Goal: Task Accomplishment & Management: Manage account settings

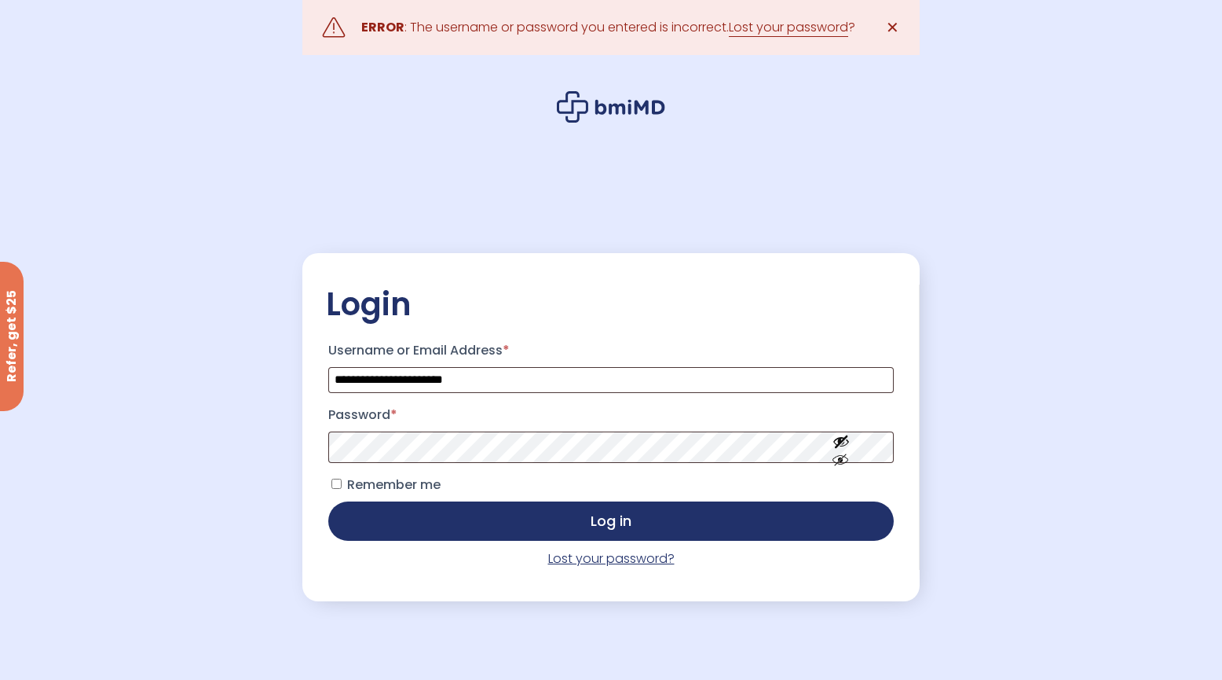
click at [604, 565] on link "Lost your password?" at bounding box center [611, 558] width 126 height 18
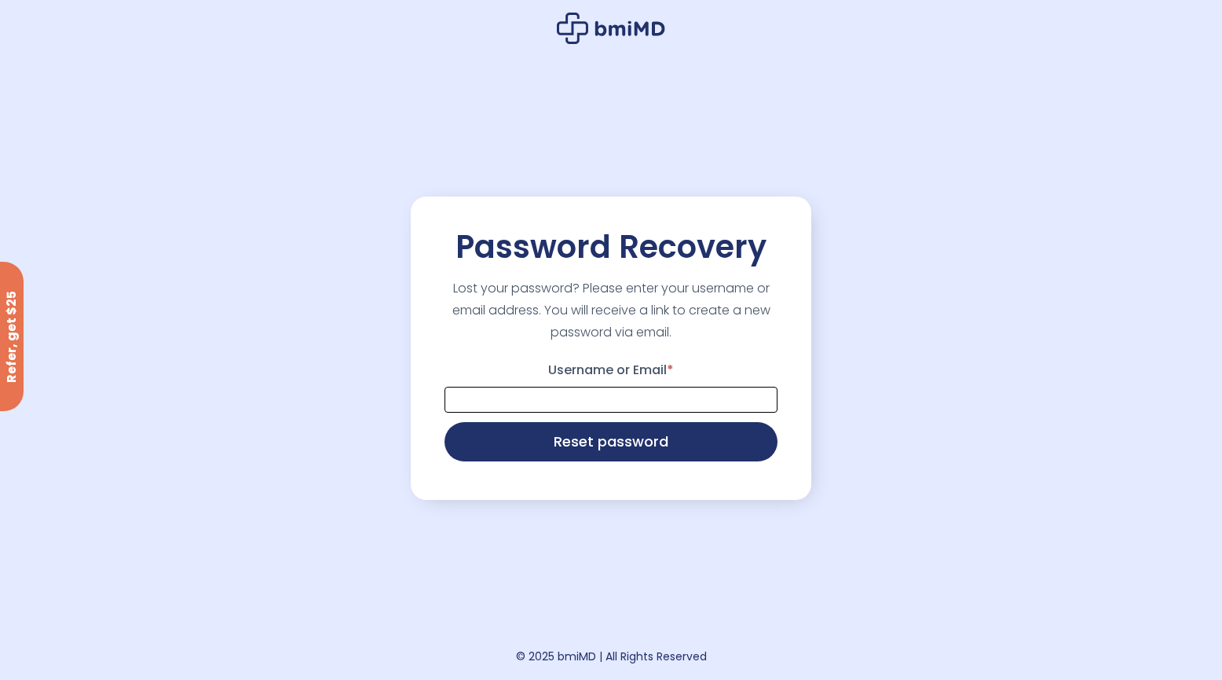
click at [577, 398] on input "Username or Email *" at bounding box center [611, 400] width 333 height 26
type input "**********"
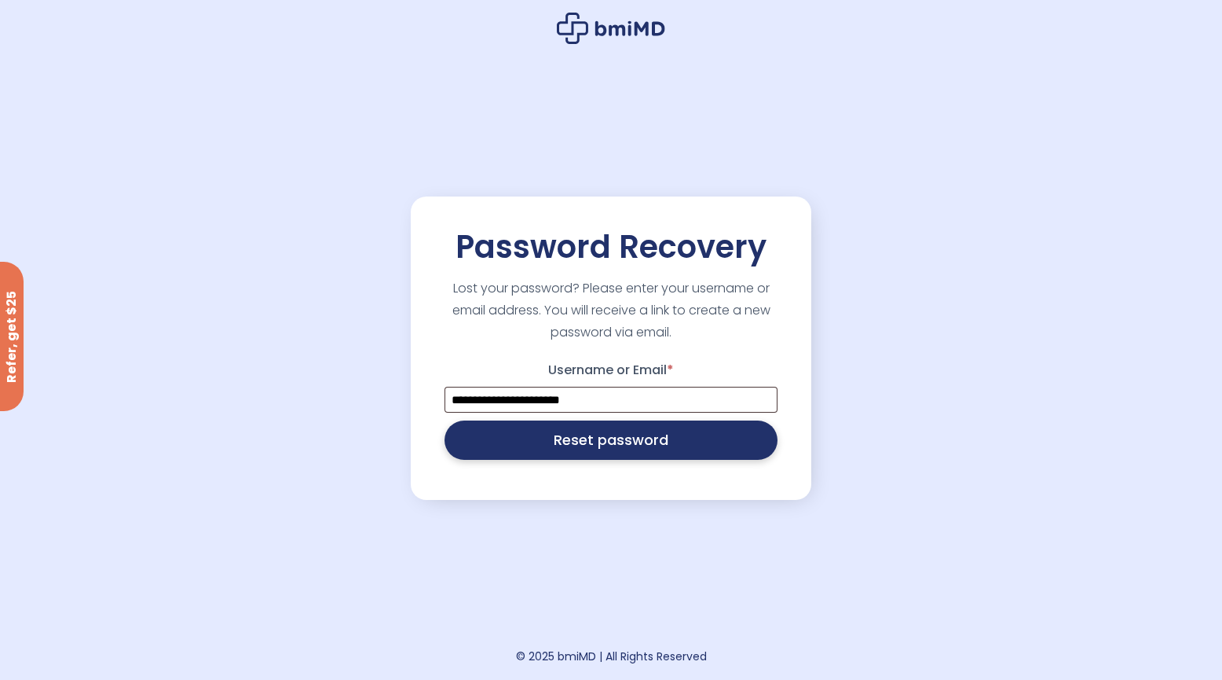
click at [608, 441] on button "Reset password" at bounding box center [611, 439] width 333 height 39
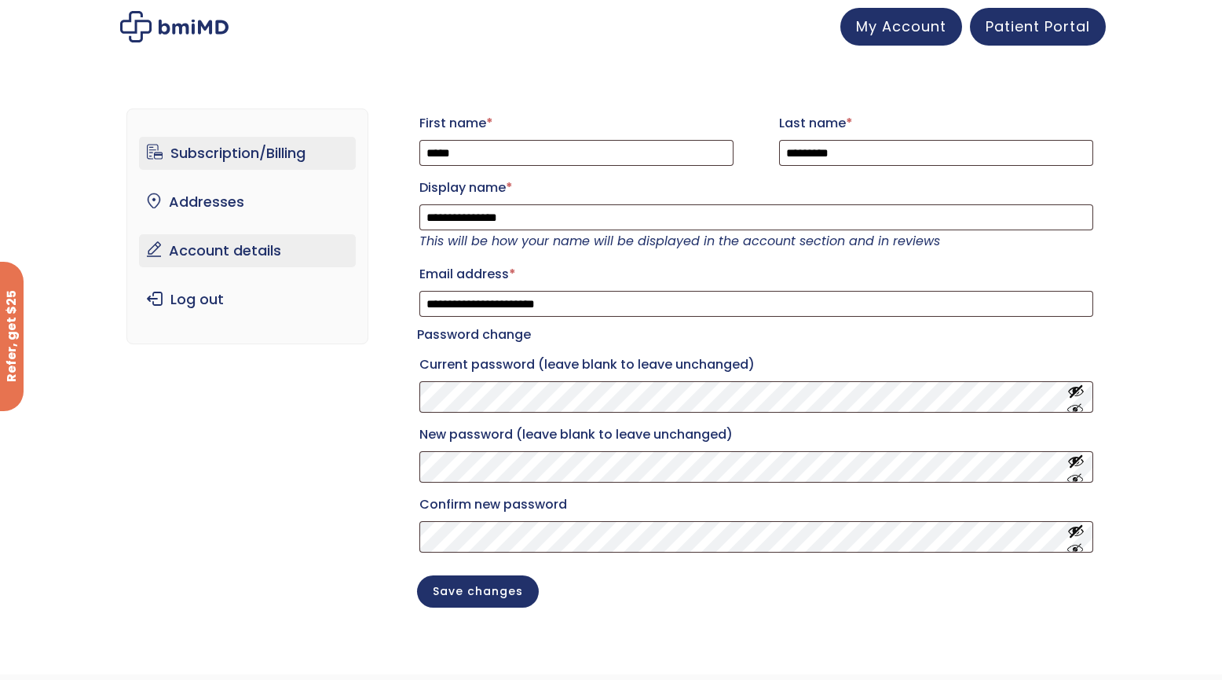
click at [243, 152] on link "Subscription/Billing" at bounding box center [248, 153] width 218 height 33
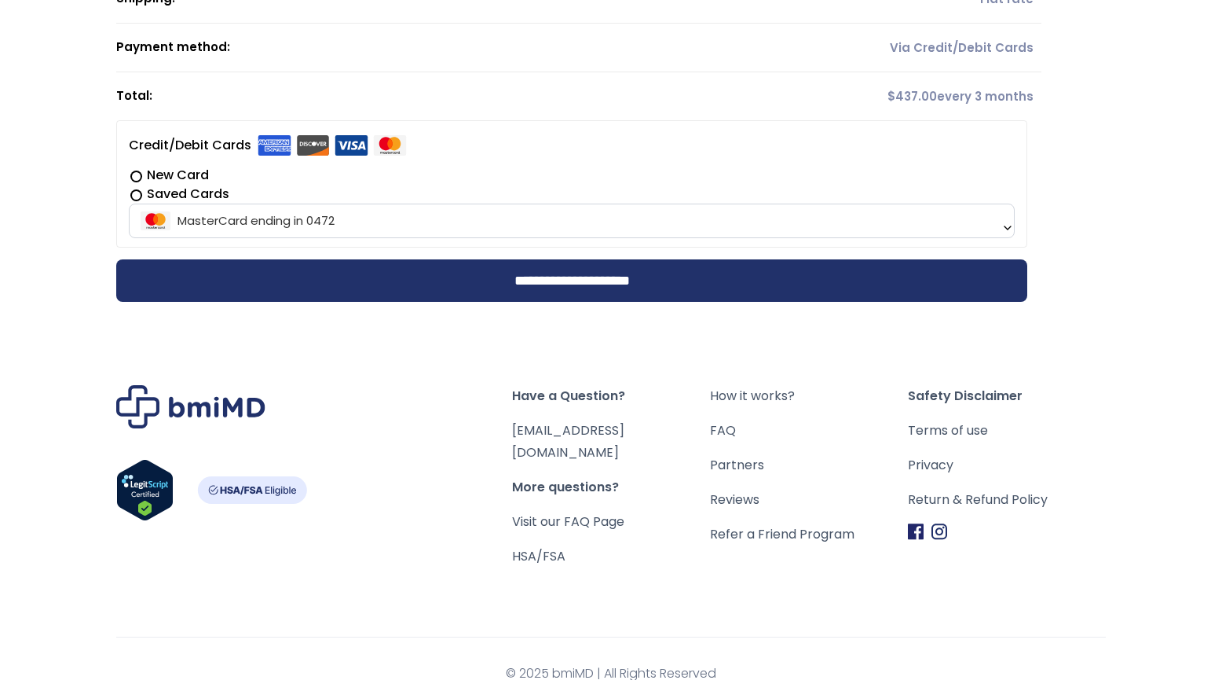
scroll to position [306, 0]
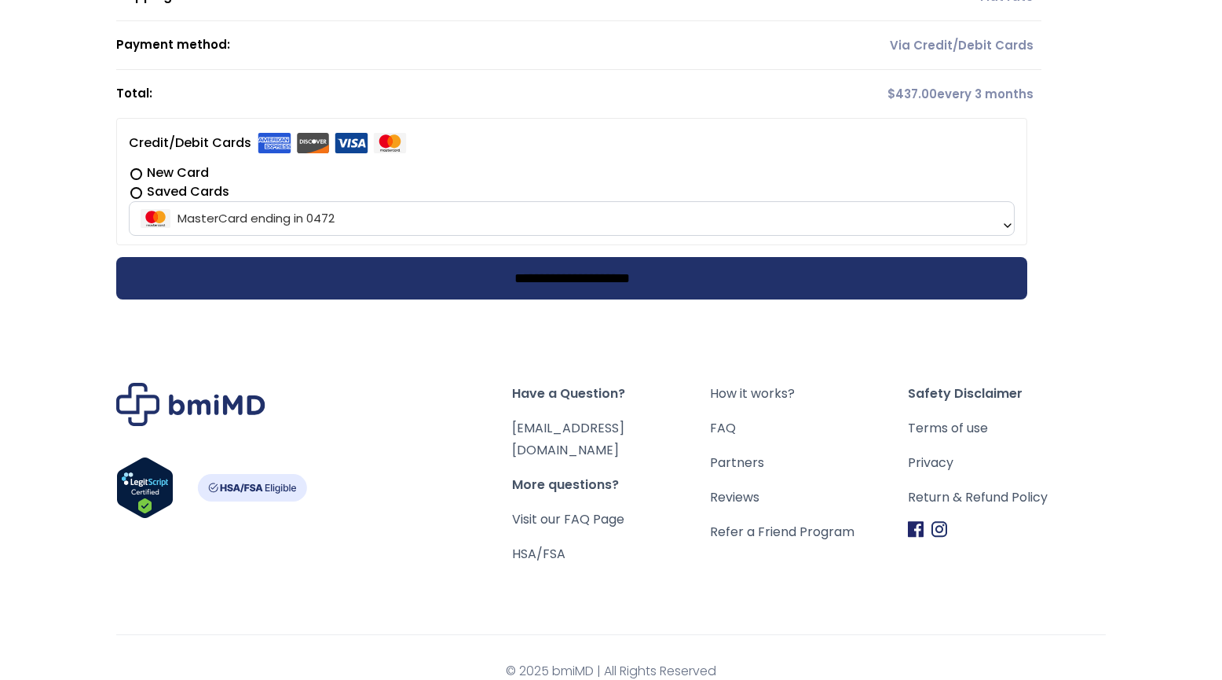
click at [659, 284] on input "**********" at bounding box center [571, 278] width 911 height 42
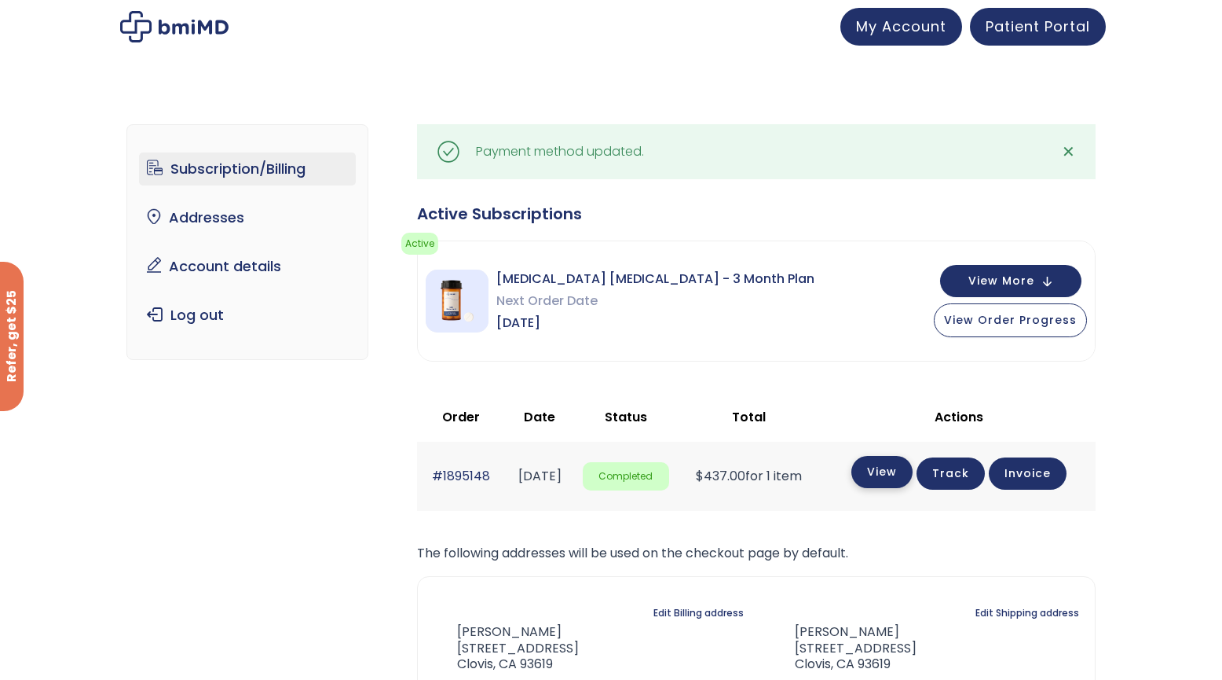
click at [897, 469] on link "View" at bounding box center [882, 472] width 61 height 32
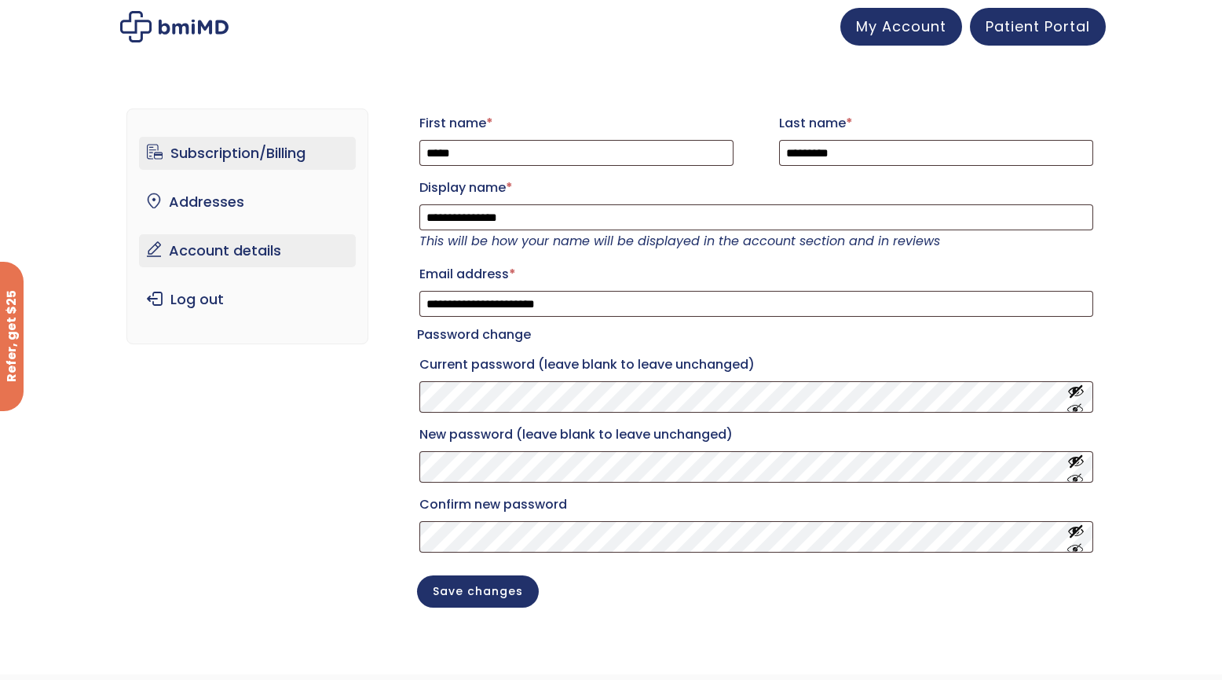
click at [221, 162] on link "Subscription/Billing" at bounding box center [248, 153] width 218 height 33
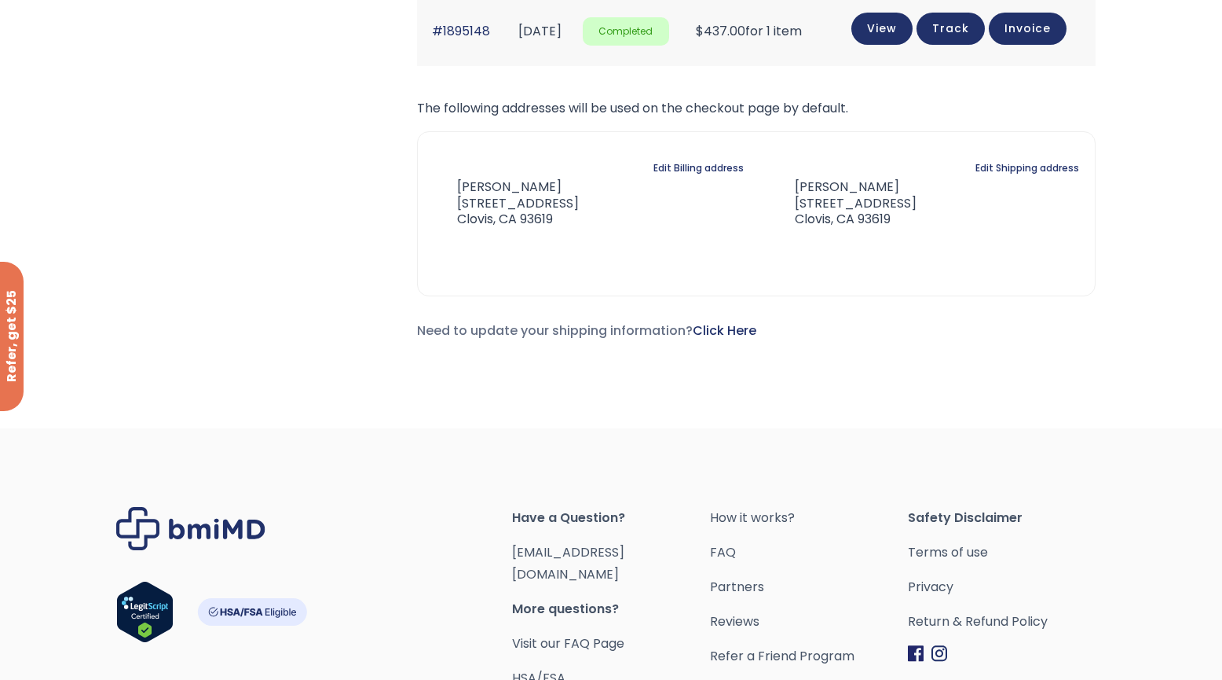
scroll to position [490, 0]
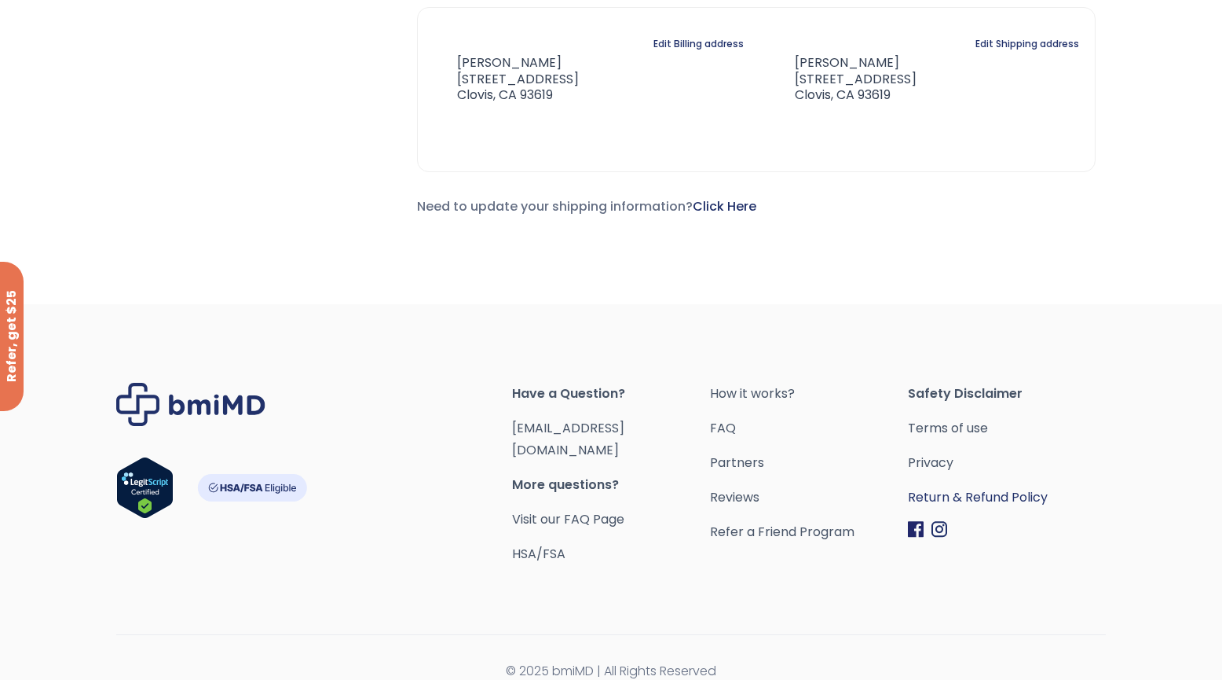
click at [966, 496] on link "Return & Refund Policy" at bounding box center [1007, 497] width 198 height 22
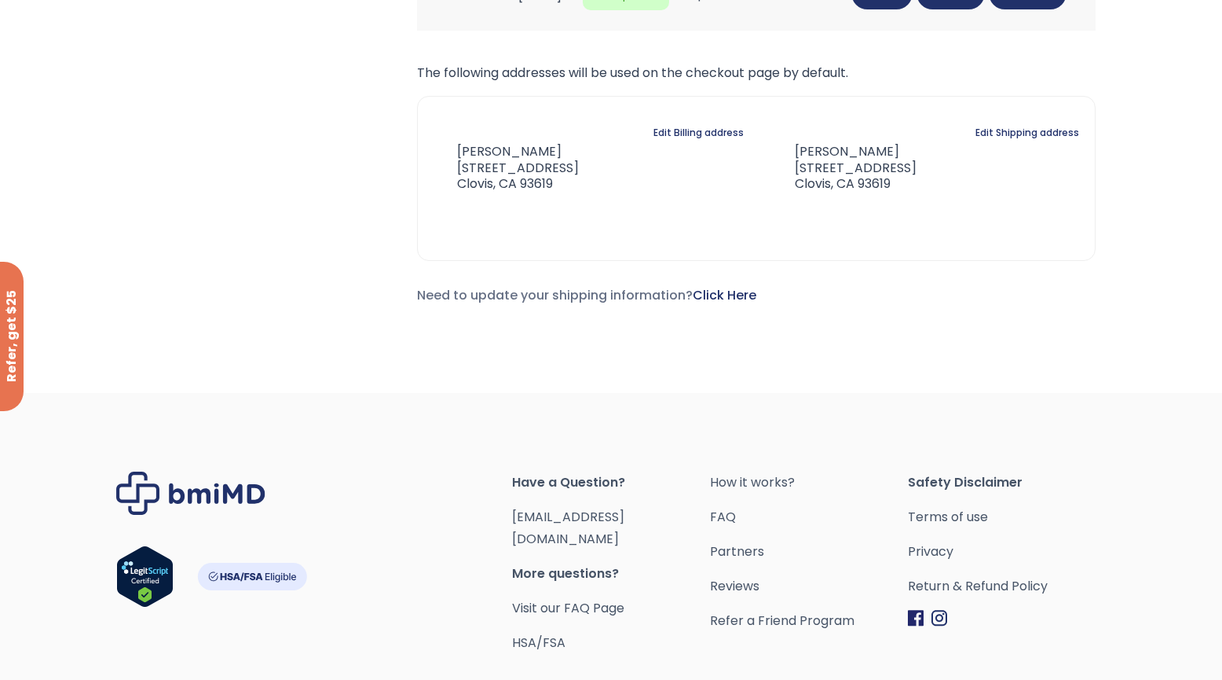
scroll to position [403, 0]
